Goal: Task Accomplishment & Management: Manage account settings

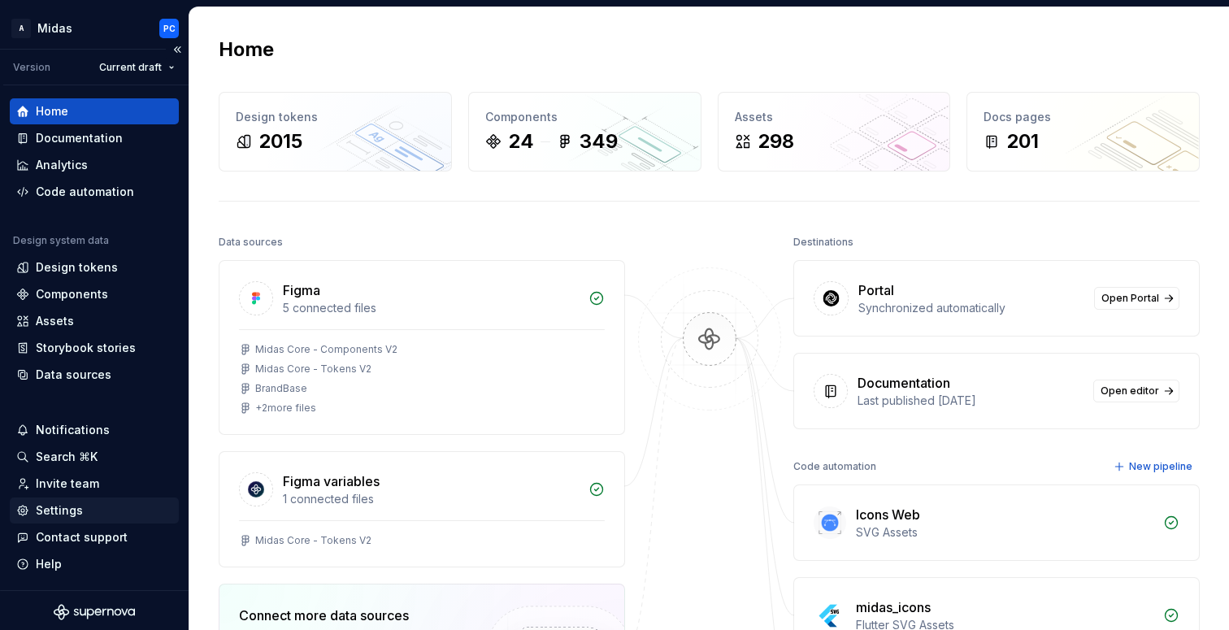
click at [61, 506] on div "Settings" at bounding box center [59, 510] width 47 height 16
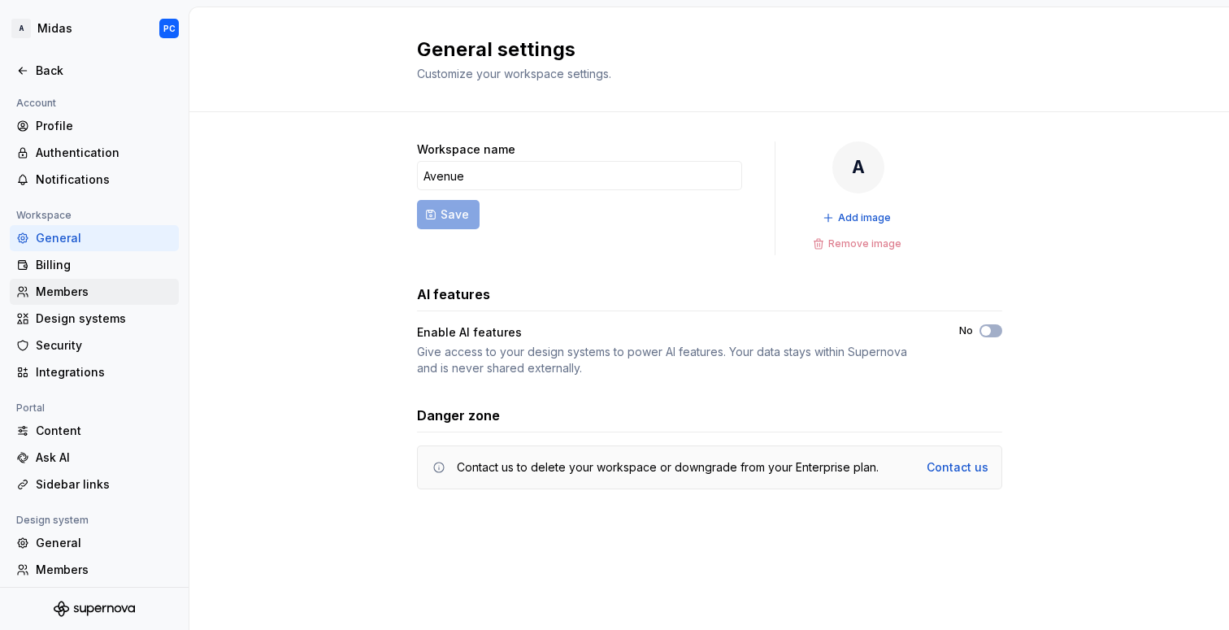
click at [76, 284] on div "Members" at bounding box center [104, 292] width 137 height 16
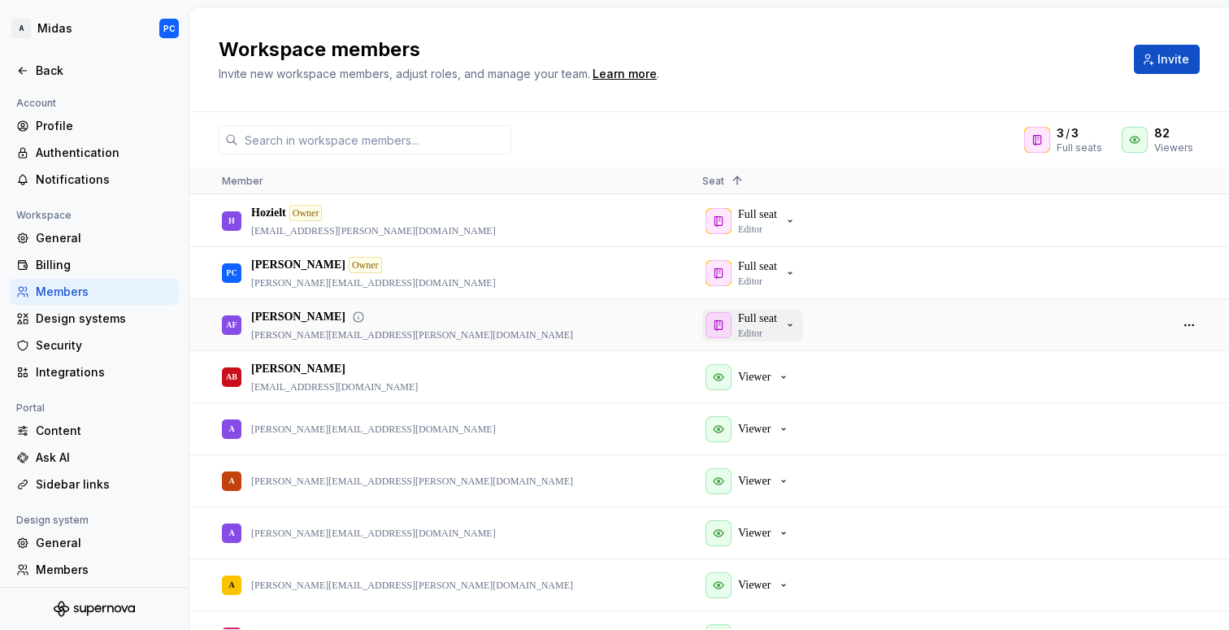
click at [768, 327] on div "Full seat Editor" at bounding box center [757, 324] width 39 height 29
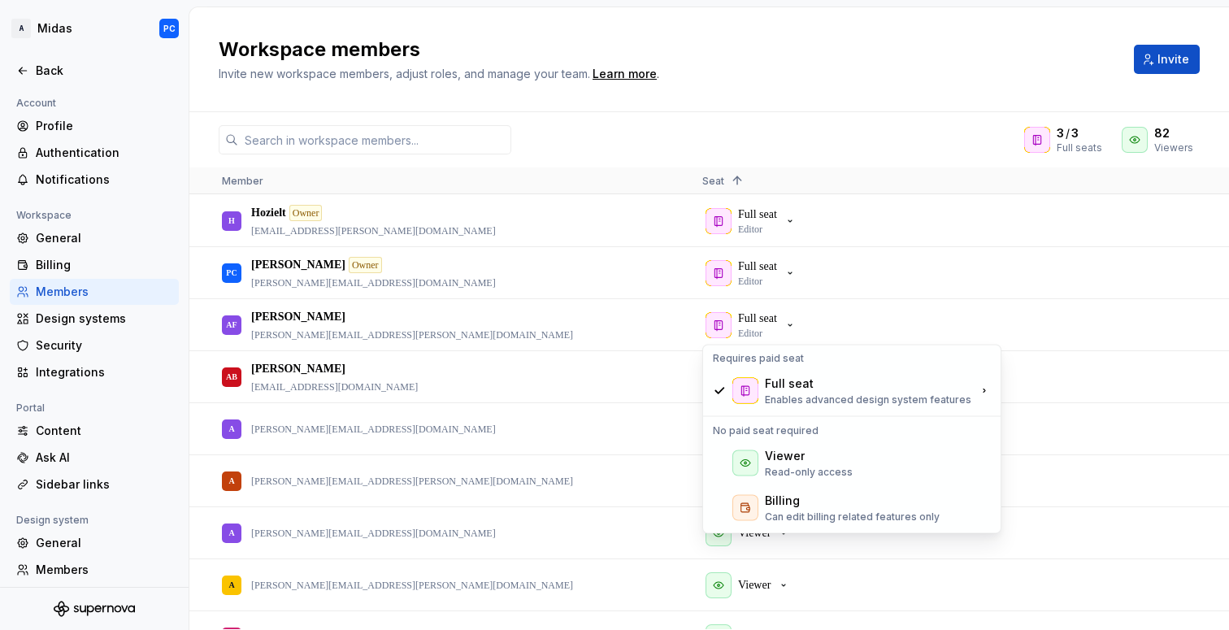
click at [811, 125] on div "3 / 3 Full seats 82 Viewers" at bounding box center [708, 139] width 1039 height 29
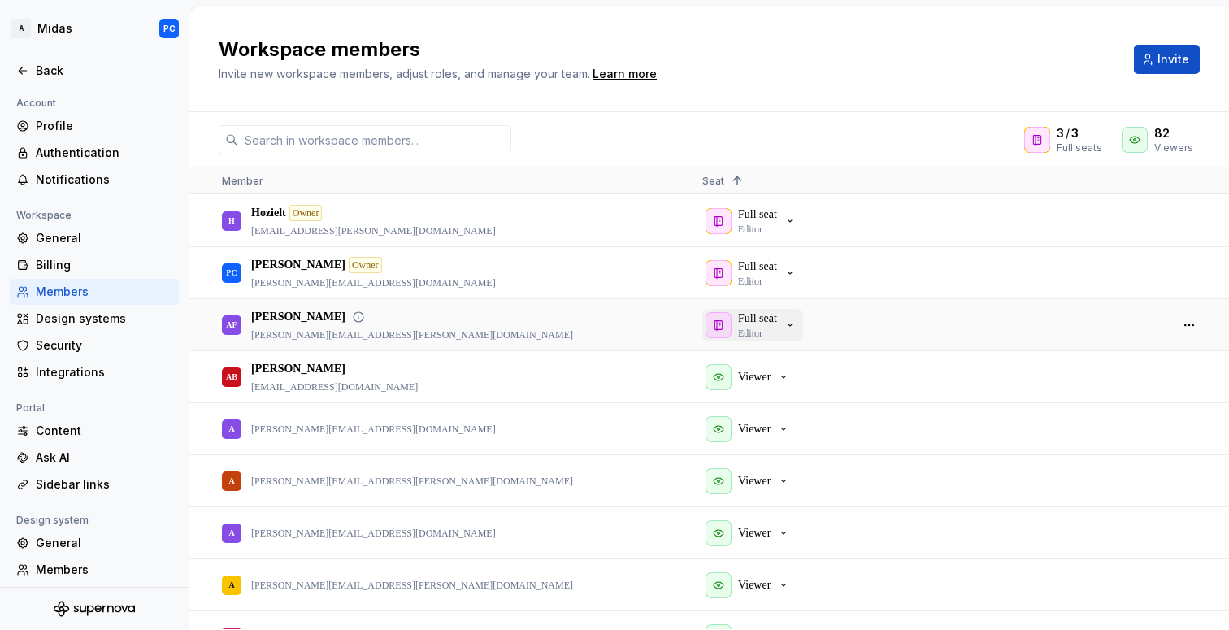
click at [772, 319] on p "Full seat" at bounding box center [757, 318] width 39 height 16
click at [776, 268] on p "Full seat" at bounding box center [757, 266] width 39 height 16
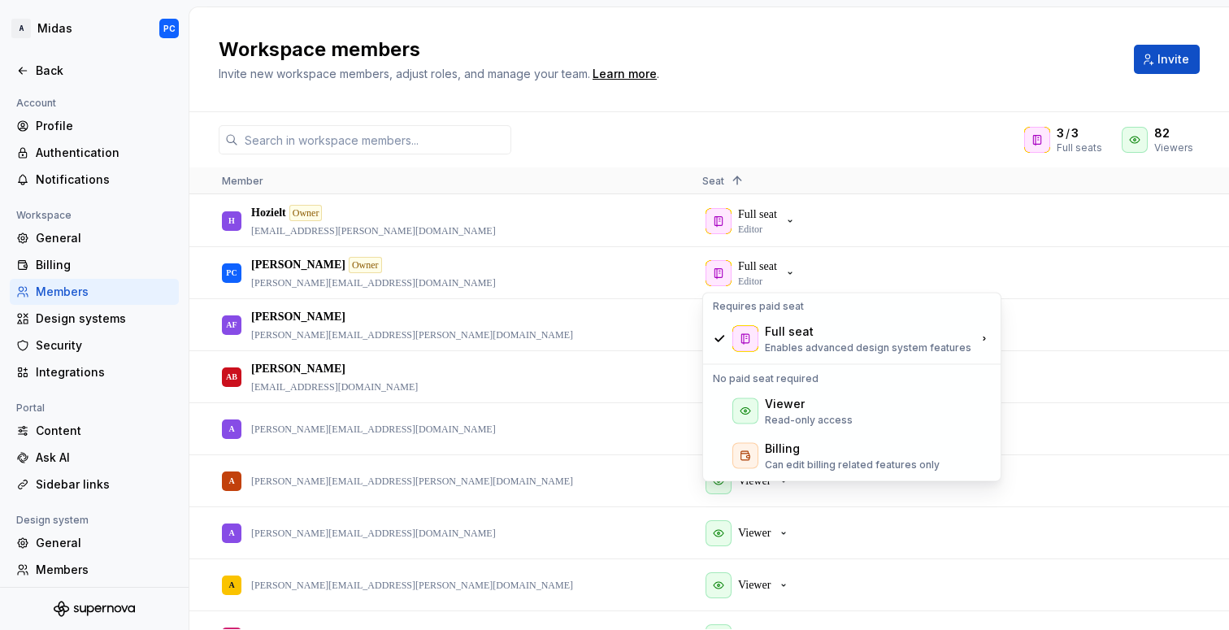
click at [849, 144] on div "3 / 3 Full seats 82 Viewers" at bounding box center [708, 139] width 1039 height 29
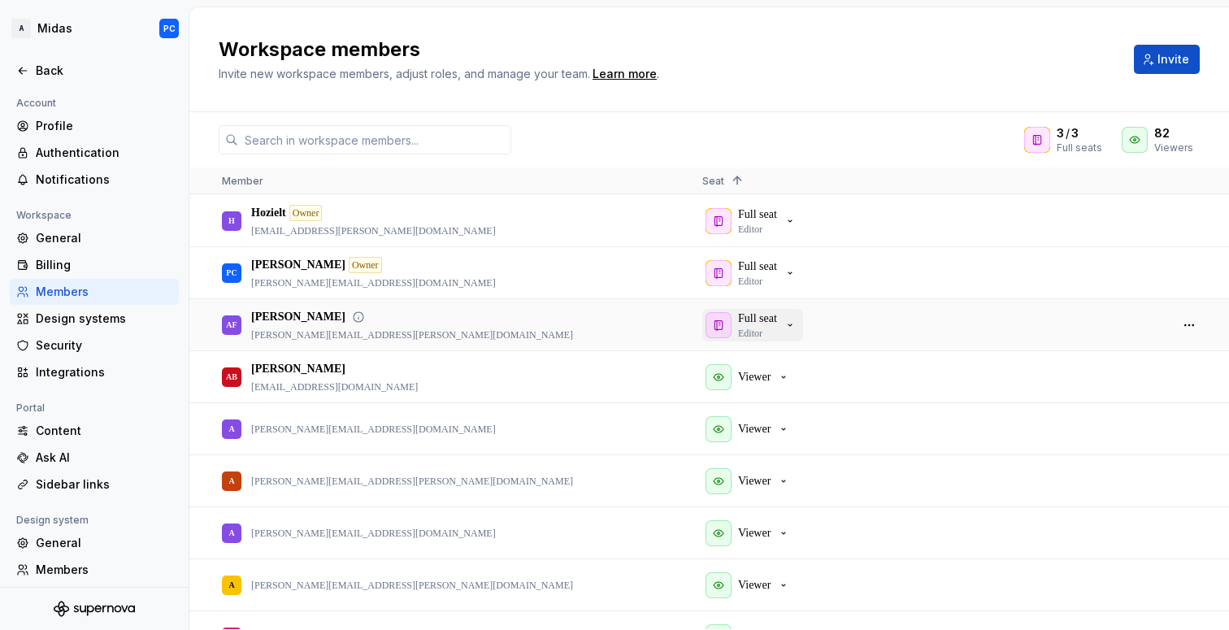
click at [774, 316] on p "Full seat" at bounding box center [757, 318] width 39 height 16
click at [782, 207] on div "Full seat Editor" at bounding box center [750, 220] width 91 height 29
click at [355, 325] on div "[PERSON_NAME] [PERSON_NAME][EMAIL_ADDRESS][PERSON_NAME][DOMAIN_NAME]" at bounding box center [412, 325] width 322 height 33
click at [795, 321] on icon "button" at bounding box center [789, 325] width 13 height 13
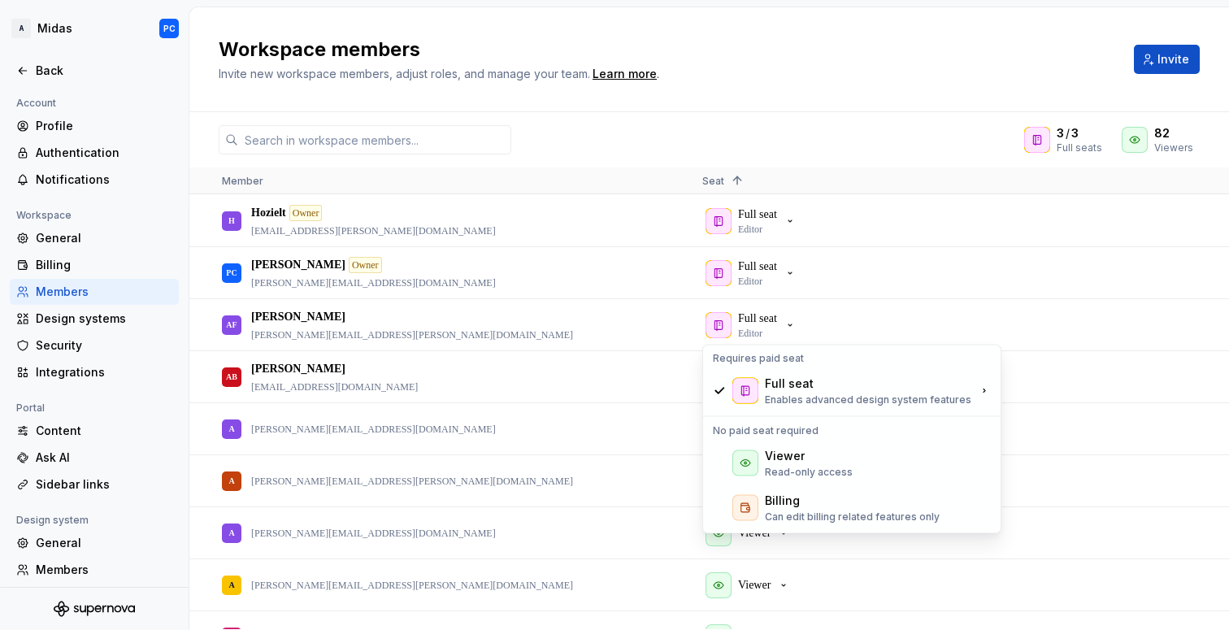
click at [804, 115] on div "3 / 3 Full seats 82 Viewers Member Seat 1 H Hozielt Owner [EMAIL_ADDRESS][PERSO…" at bounding box center [708, 371] width 1039 height 518
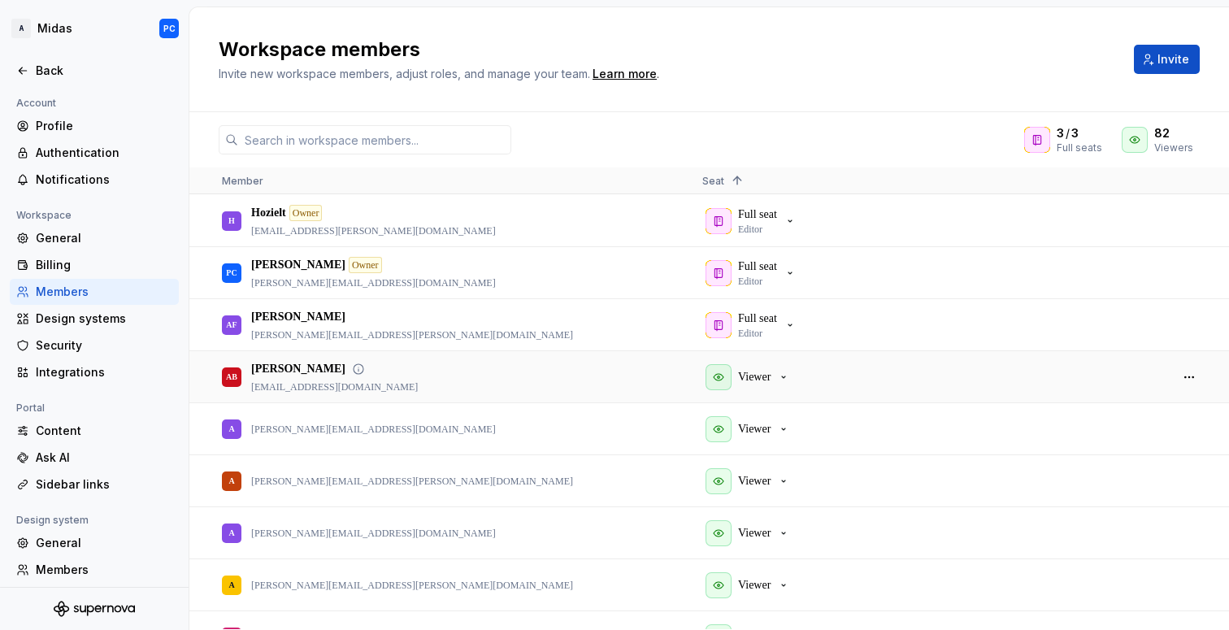
click at [422, 352] on div "AB [PERSON_NAME] [EMAIL_ADDRESS][DOMAIN_NAME]" at bounding box center [449, 377] width 454 height 50
click at [433, 323] on div "AF [PERSON_NAME] [PERSON_NAME][EMAIL_ADDRESS][PERSON_NAME][DOMAIN_NAME]" at bounding box center [449, 325] width 454 height 50
click at [1191, 323] on button "button" at bounding box center [1188, 325] width 23 height 23
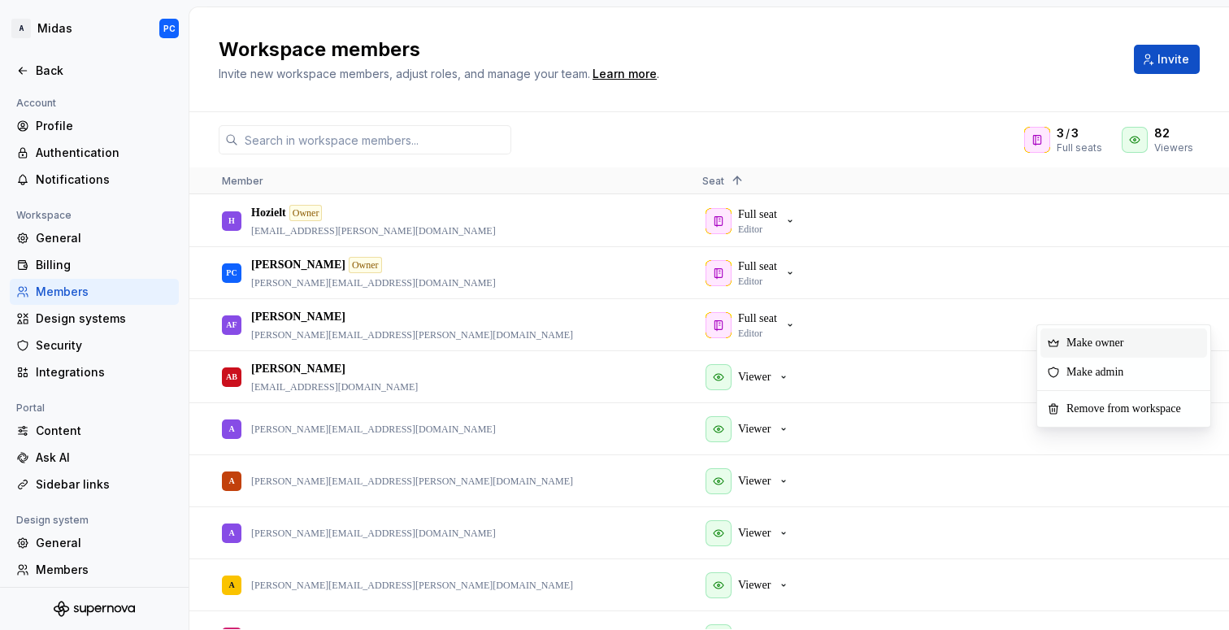
click at [1120, 344] on span "Make owner" at bounding box center [1098, 342] width 76 height 29
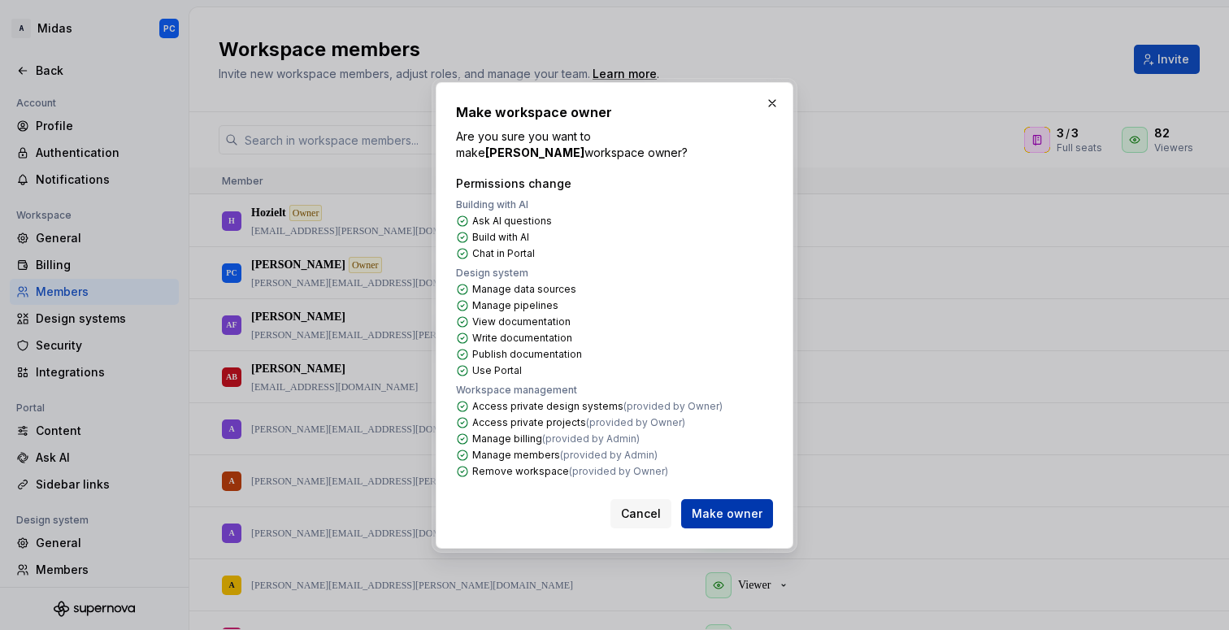
click at [750, 513] on span "Make owner" at bounding box center [726, 513] width 71 height 16
